Goal: Task Accomplishment & Management: Complete application form

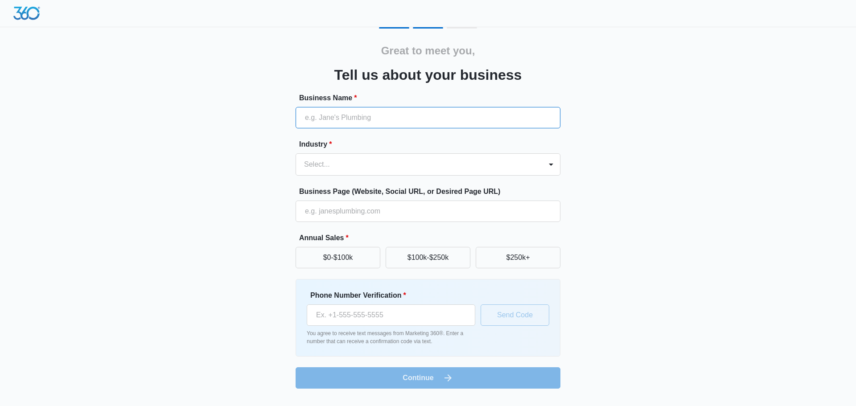
click at [395, 121] on input "Business Name *" at bounding box center [427, 117] width 265 height 21
type input "Eclectic Cottage"
click at [429, 161] on div at bounding box center [417, 164] width 226 height 12
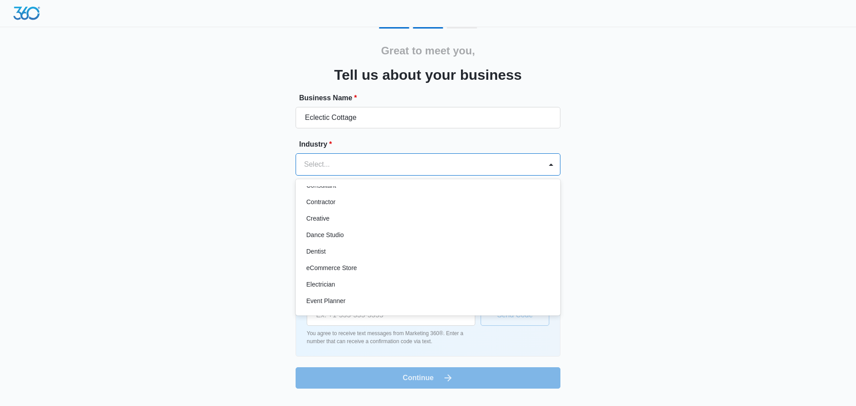
scroll to position [121, 0]
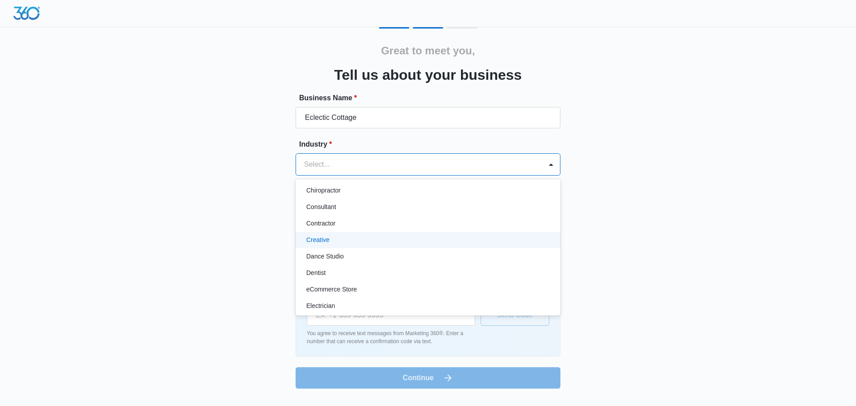
click at [364, 239] on div "Creative" at bounding box center [427, 239] width 242 height 9
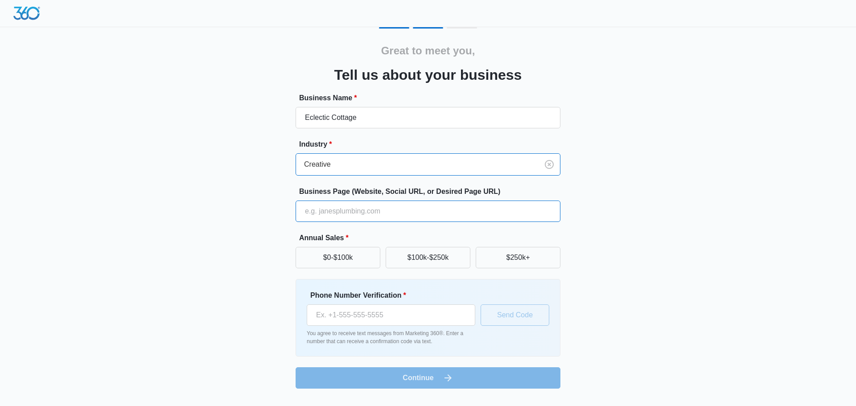
click at [381, 215] on input "Business Page (Website, Social URL, or Desired Page URL)" at bounding box center [427, 211] width 265 height 21
type input "[DOMAIN_NAME]"
click at [353, 258] on button "$0-$100k" at bounding box center [337, 257] width 85 height 21
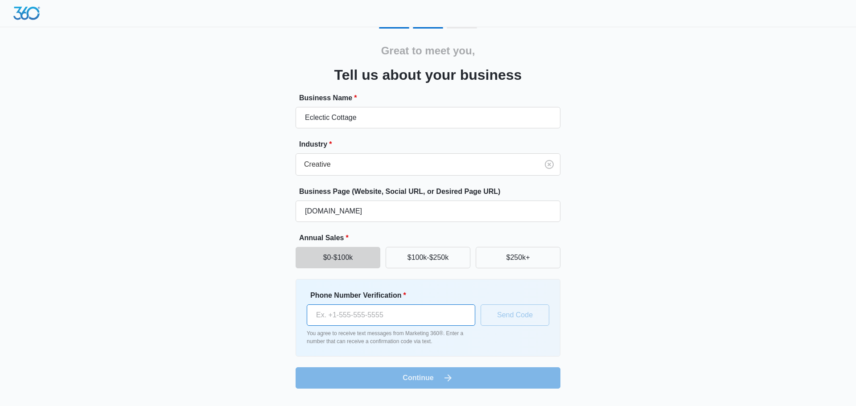
click at [367, 315] on input "Phone Number Verification *" at bounding box center [391, 314] width 168 height 21
type input "[PHONE_NUMBER]"
click at [537, 315] on button "Send Code" at bounding box center [514, 314] width 69 height 21
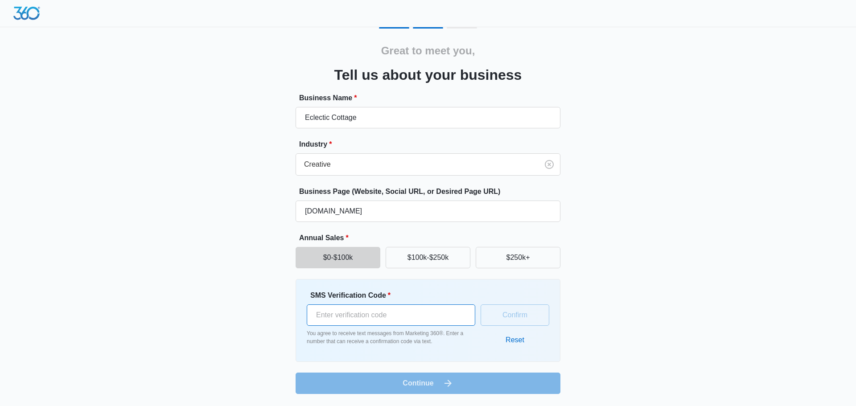
click at [370, 314] on input "SMS Verification Code *" at bounding box center [391, 314] width 168 height 21
type input "490090"
click at [509, 310] on button "Confirm" at bounding box center [514, 314] width 69 height 21
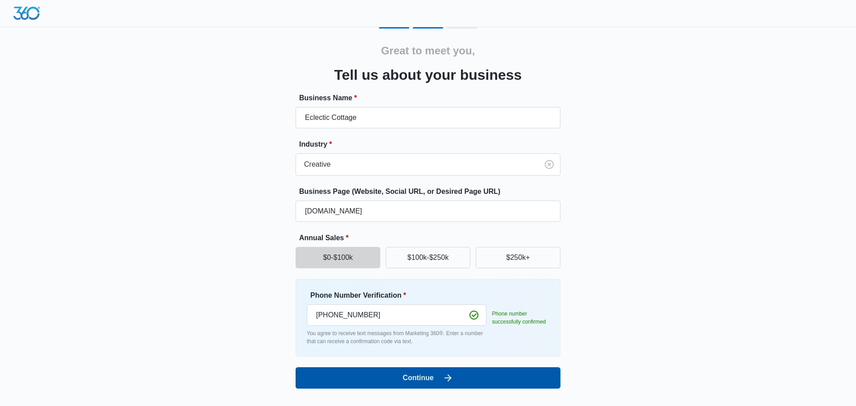
click at [451, 379] on icon "submit" at bounding box center [448, 378] width 11 height 11
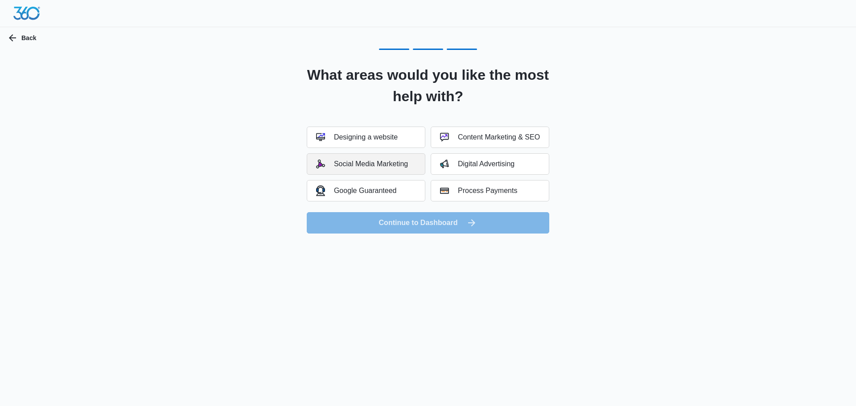
click at [378, 168] on button "Social Media Marketing" at bounding box center [366, 163] width 119 height 21
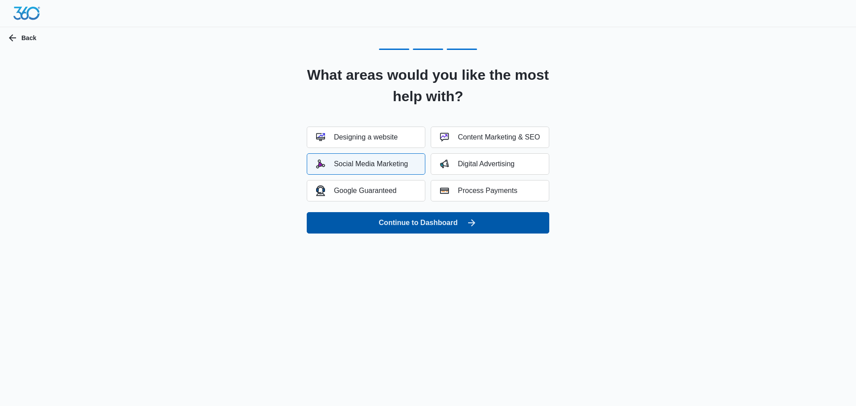
click at [443, 222] on button "Continue to Dashboard" at bounding box center [428, 222] width 242 height 21
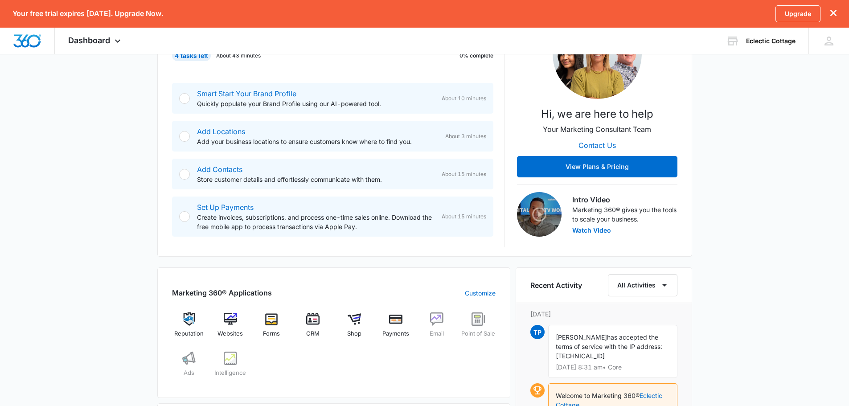
scroll to position [156, 0]
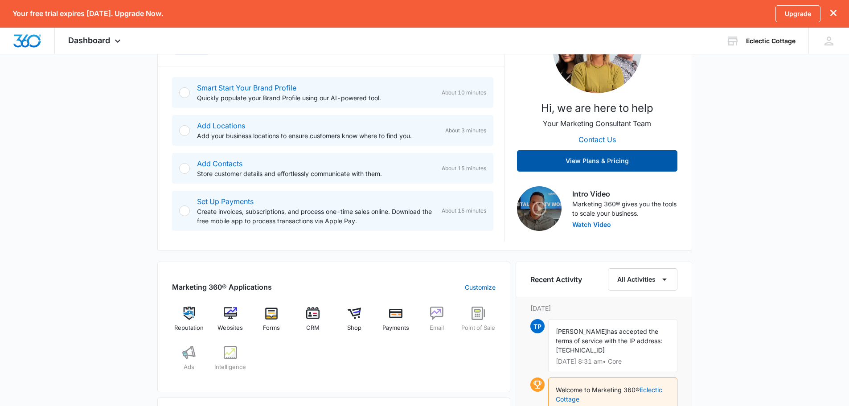
click at [622, 159] on button "View Plans & Pricing" at bounding box center [597, 160] width 160 height 21
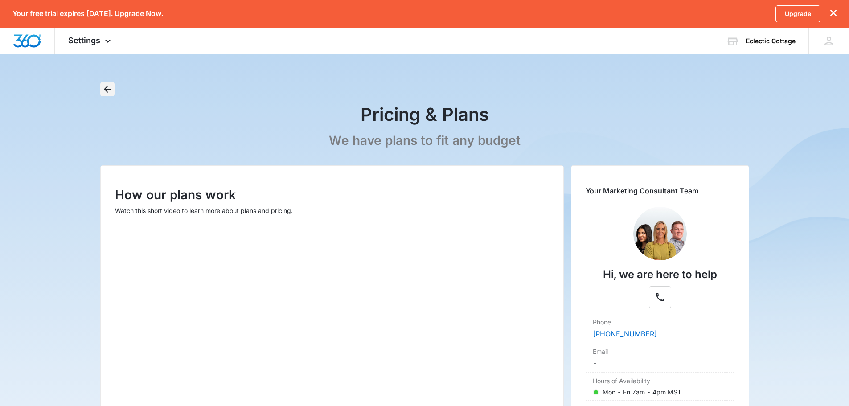
click at [106, 88] on icon "Back" at bounding box center [107, 89] width 7 height 7
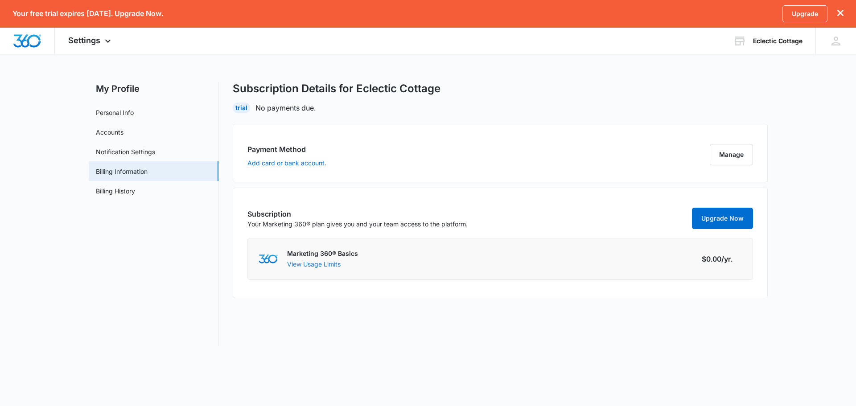
click at [304, 263] on button "View Usage Limits" at bounding box center [313, 263] width 53 height 9
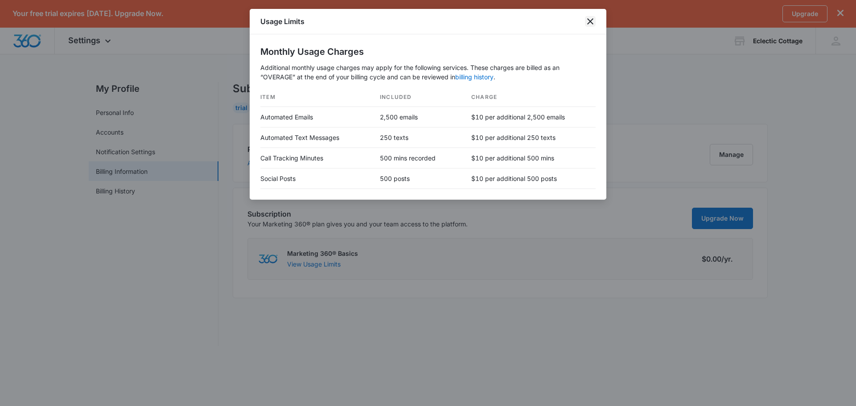
click at [593, 21] on icon "close" at bounding box center [590, 21] width 11 height 11
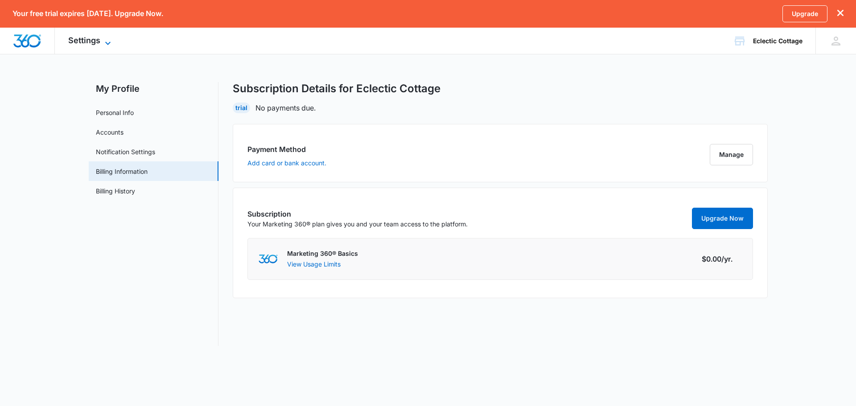
click at [111, 38] on icon at bounding box center [108, 43] width 11 height 11
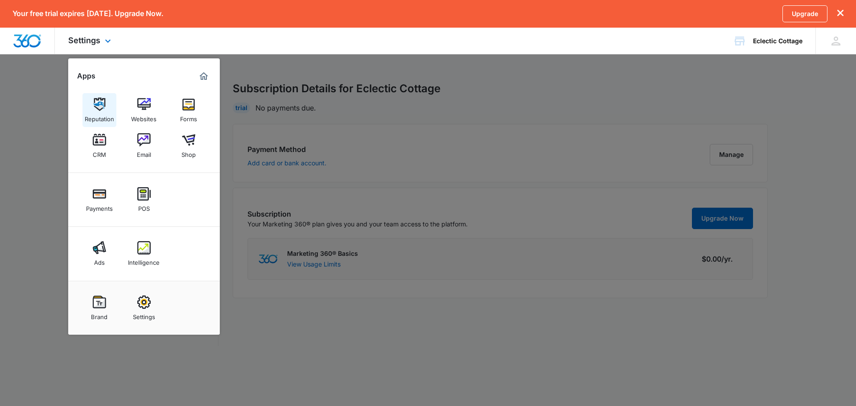
click at [99, 107] on img at bounding box center [99, 104] width 13 height 13
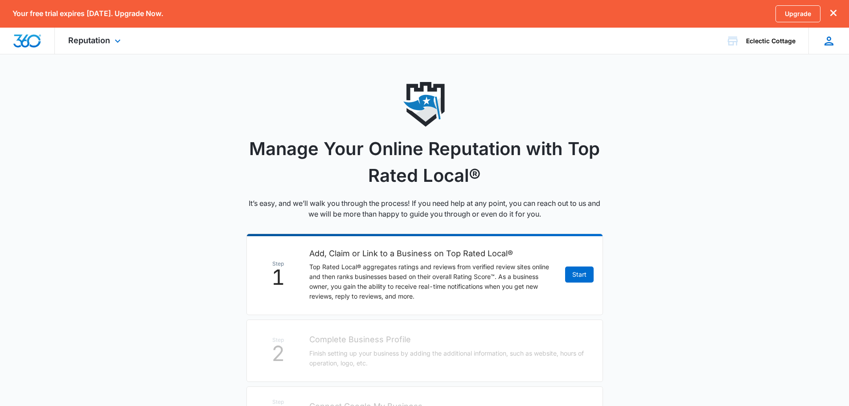
click at [832, 44] on icon at bounding box center [829, 41] width 9 height 9
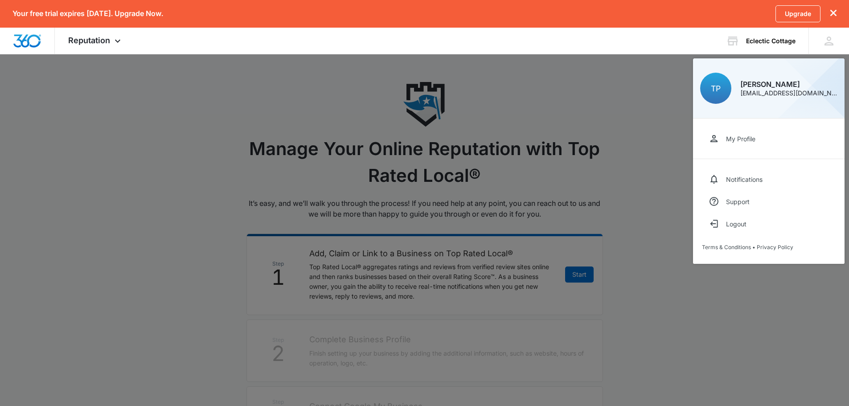
drag, startPoint x: 602, startPoint y: 115, endPoint x: 319, endPoint y: 167, distance: 287.6
click at [601, 115] on div at bounding box center [424, 203] width 849 height 406
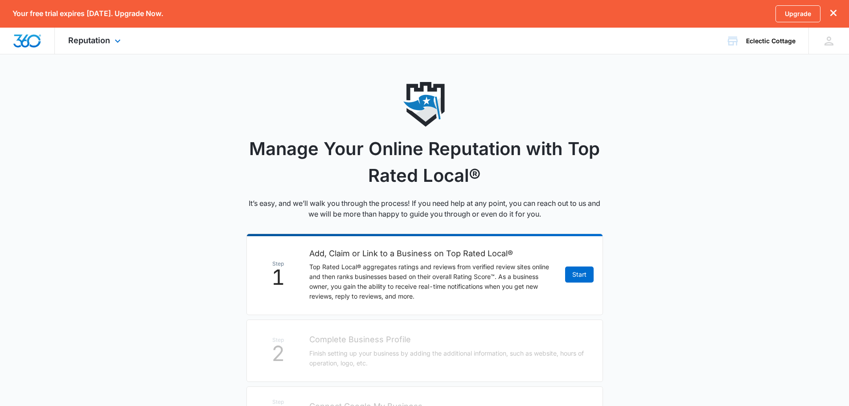
click at [32, 44] on img "Dashboard" at bounding box center [27, 40] width 29 height 13
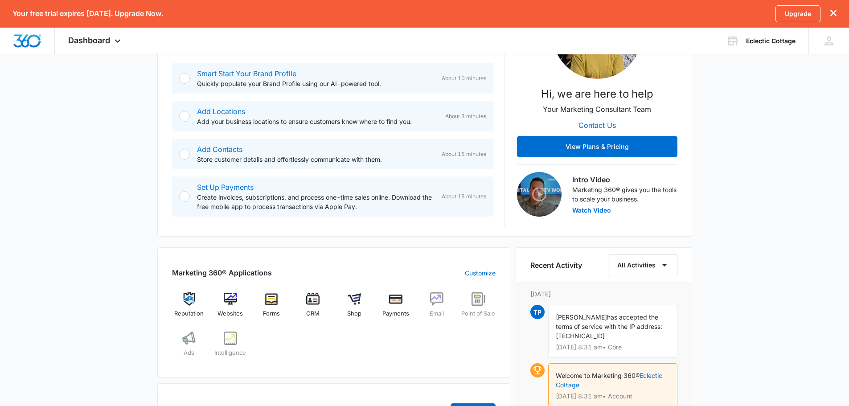
scroll to position [83, 0]
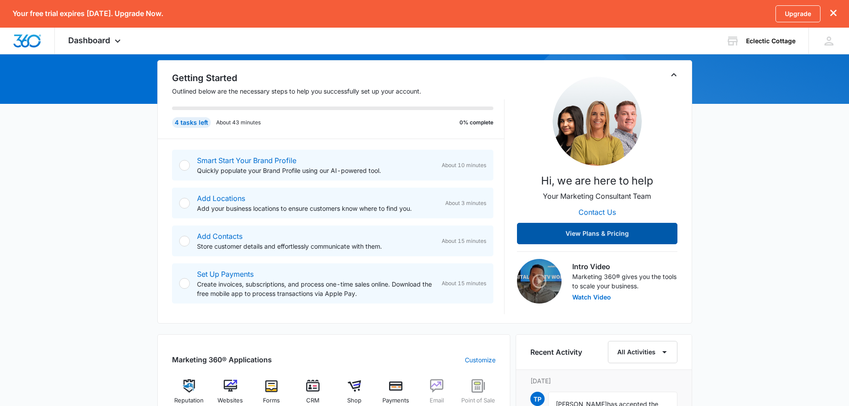
click at [602, 230] on button "View Plans & Pricing" at bounding box center [597, 233] width 160 height 21
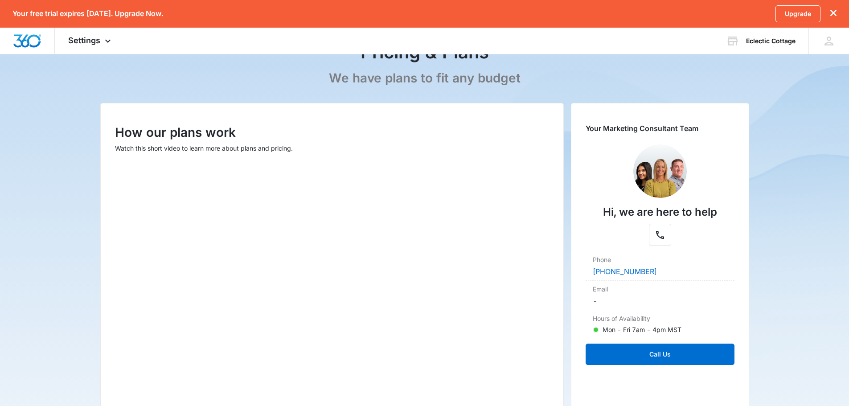
scroll to position [41, 0]
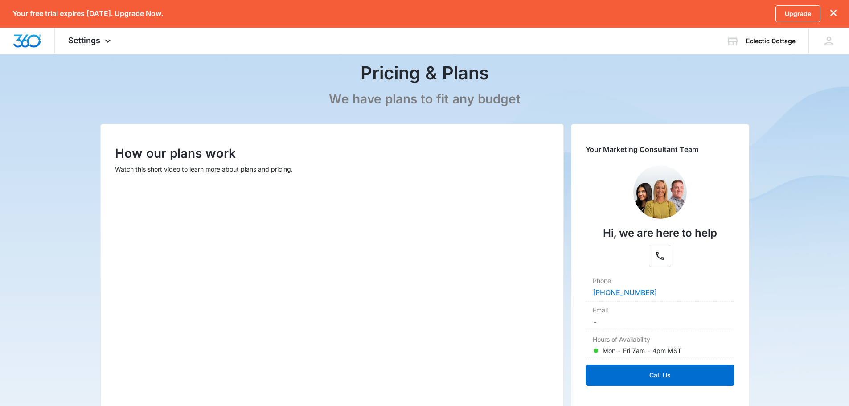
click at [832, 12] on icon "dismiss this dialog" at bounding box center [833, 13] width 6 height 6
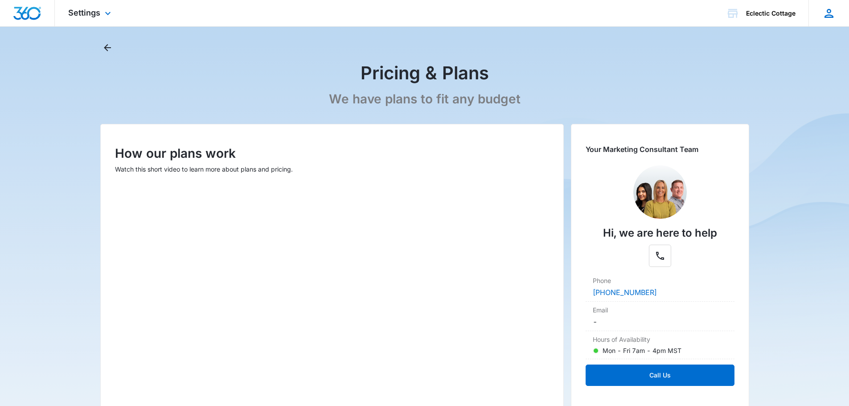
click at [833, 14] on icon at bounding box center [828, 13] width 13 height 13
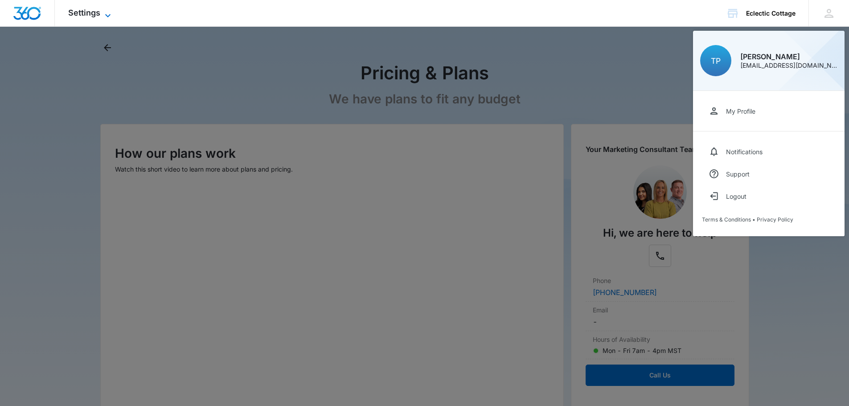
click at [104, 12] on icon at bounding box center [108, 15] width 11 height 11
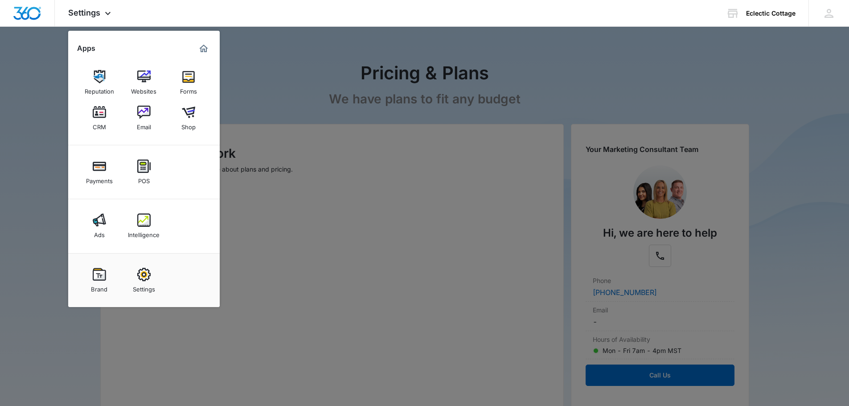
click at [29, 49] on div at bounding box center [424, 203] width 849 height 406
